Goal: Navigation & Orientation: Find specific page/section

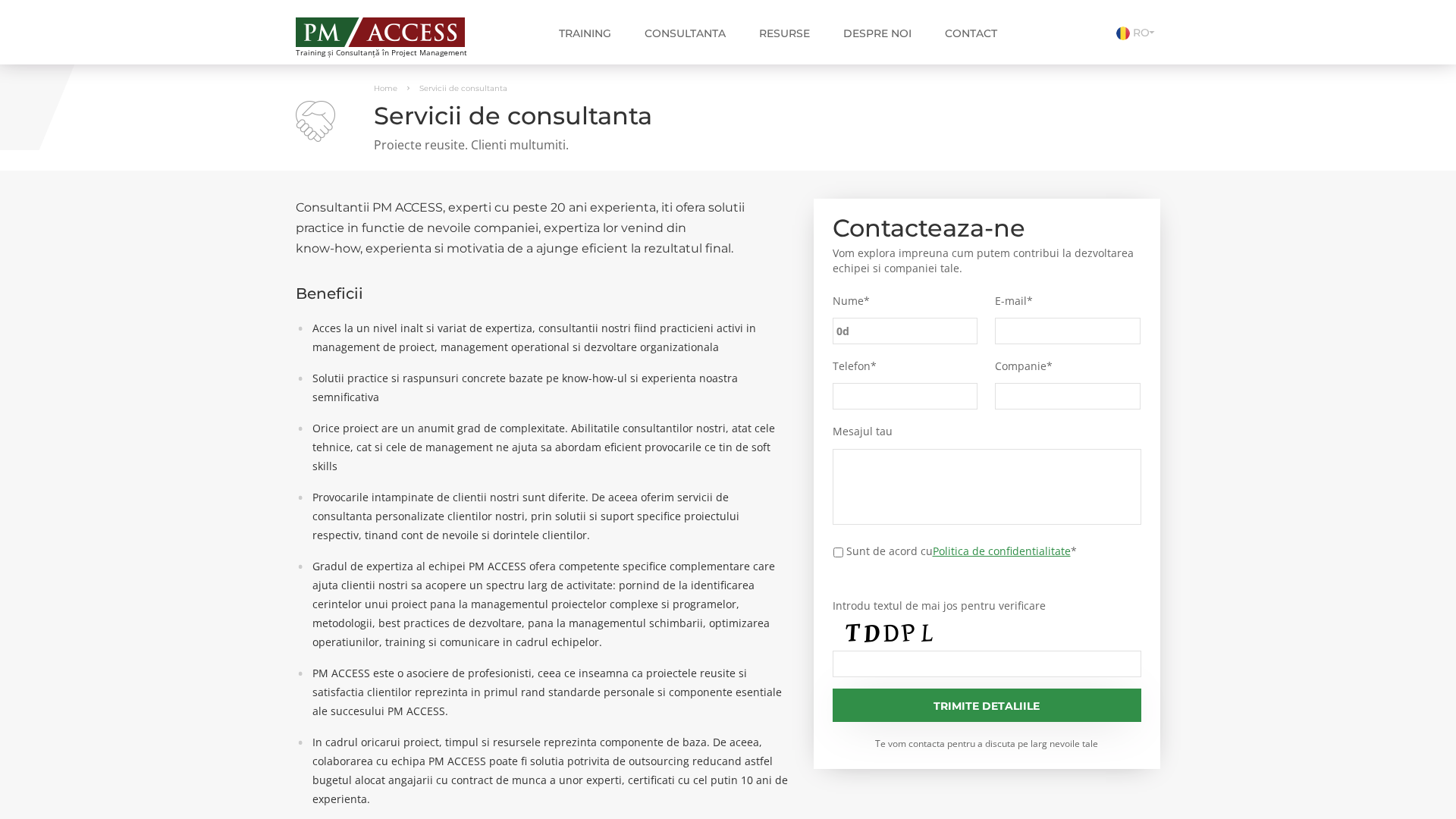
type input "0dd"
type input "e78"
type input "dbc"
type input "b19"
type input "d1c"
